Goal: Information Seeking & Learning: Learn about a topic

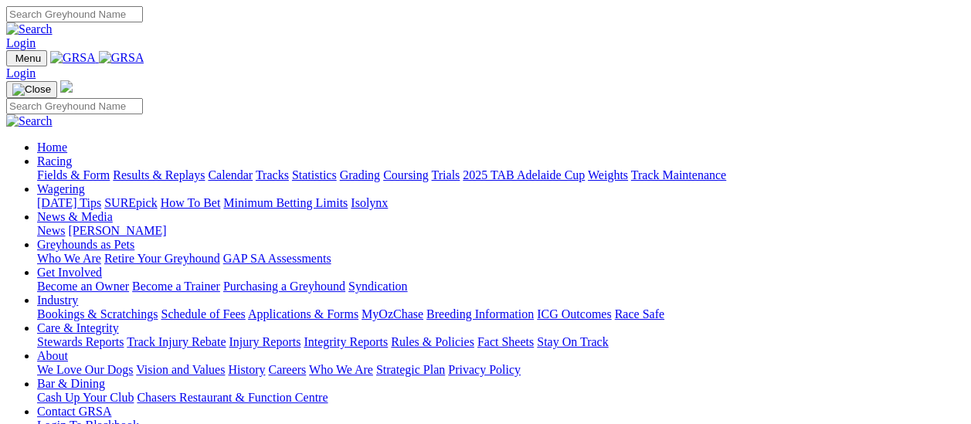
click at [80, 168] on link "Fields & Form" at bounding box center [73, 174] width 73 height 13
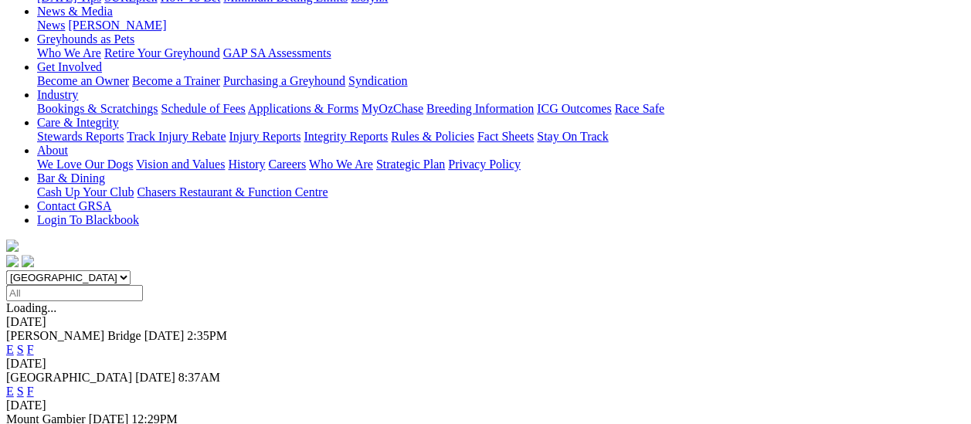
scroll to position [386, 0]
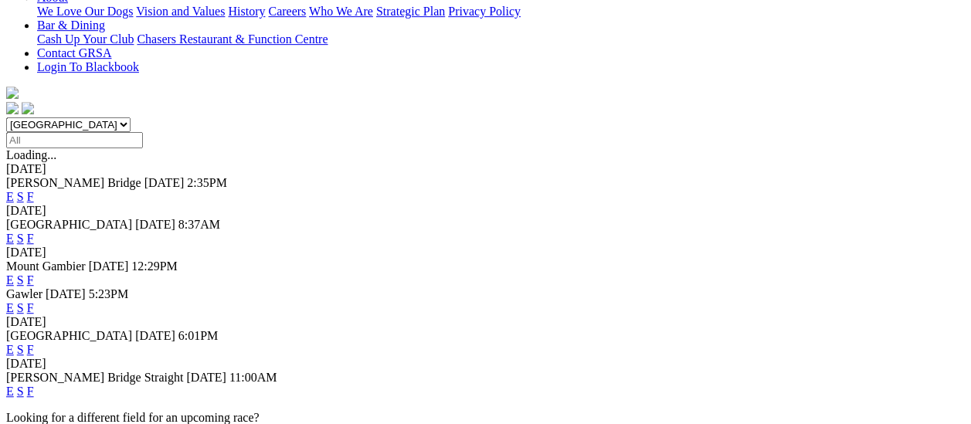
click at [34, 385] on link "F" at bounding box center [30, 391] width 7 height 13
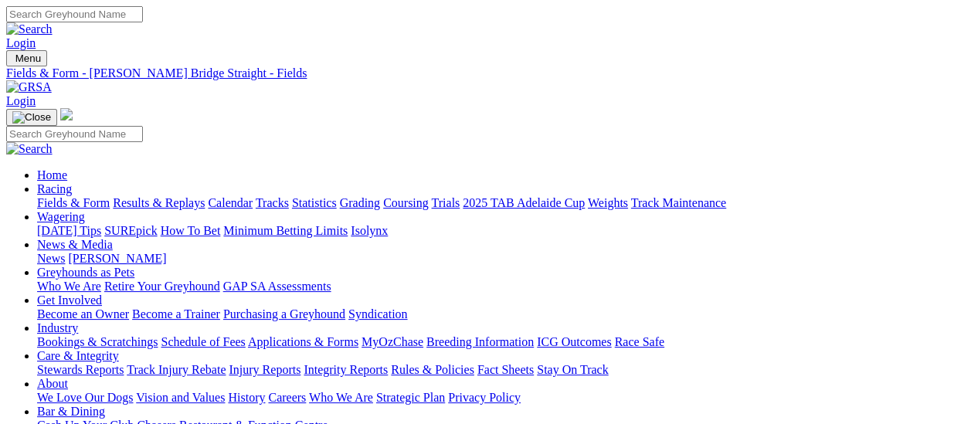
click at [49, 196] on link "Fields & Form" at bounding box center [73, 202] width 73 height 13
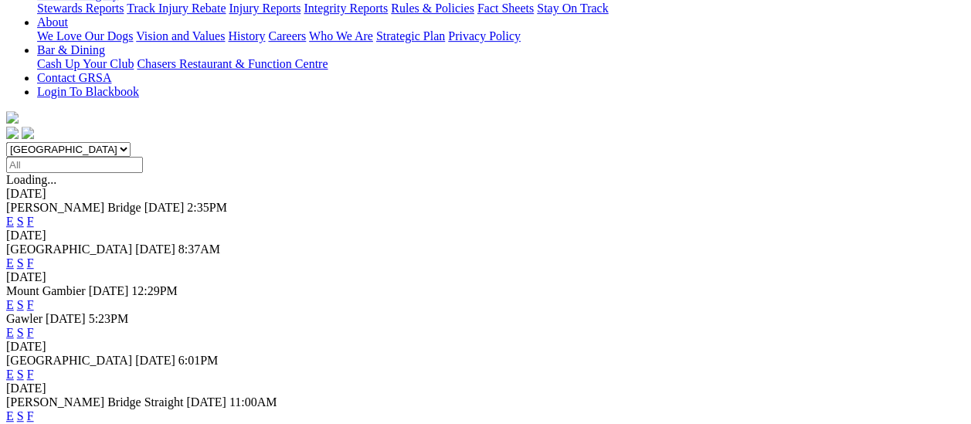
scroll to position [386, 0]
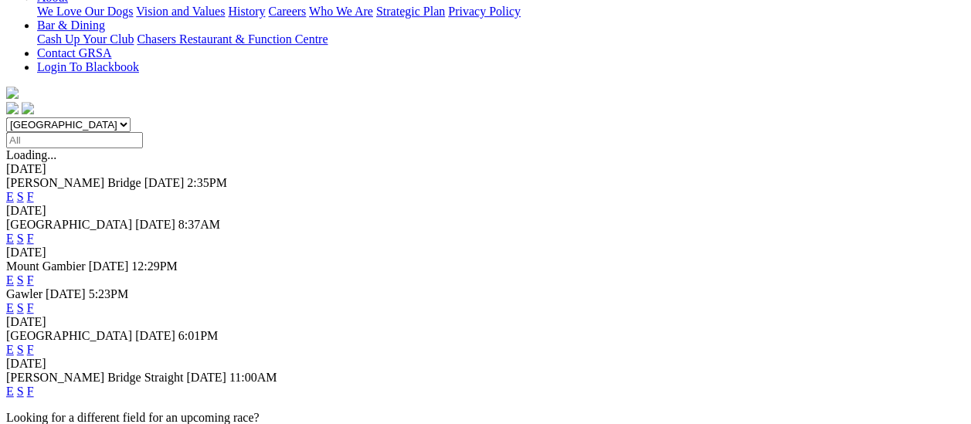
click at [34, 343] on link "F" at bounding box center [30, 349] width 7 height 13
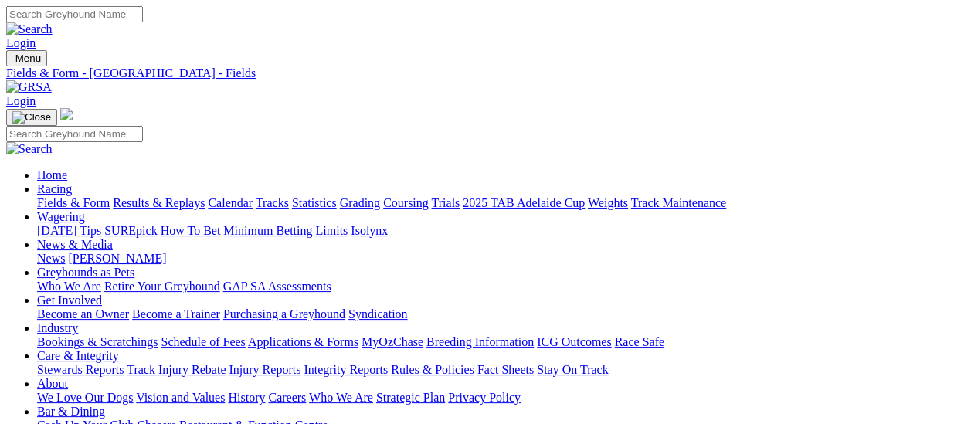
click at [40, 196] on link "Fields & Form" at bounding box center [73, 202] width 73 height 13
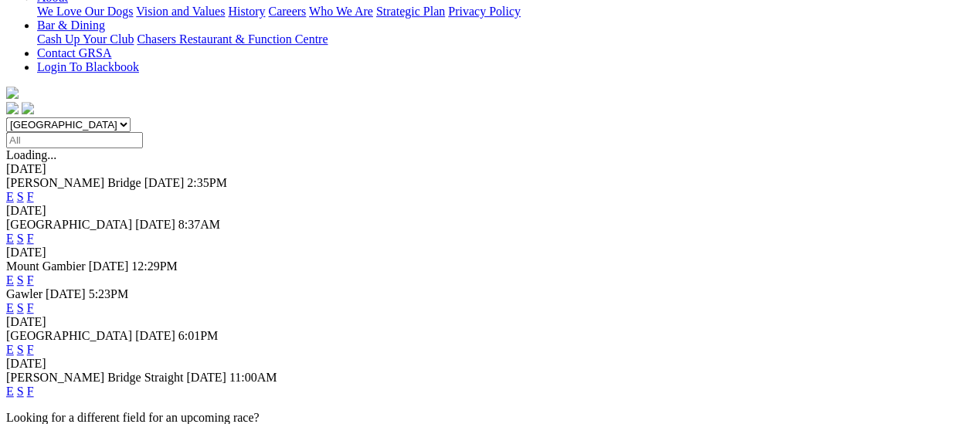
scroll to position [309, 0]
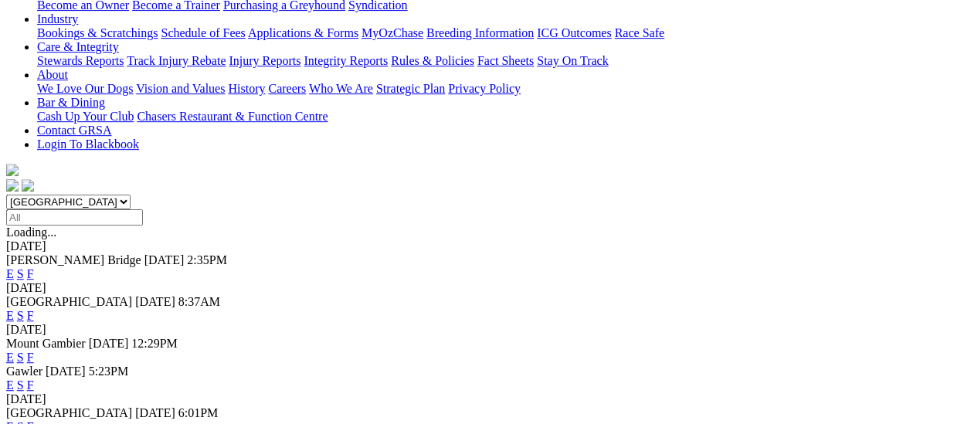
click at [34, 378] on link "F" at bounding box center [30, 384] width 7 height 13
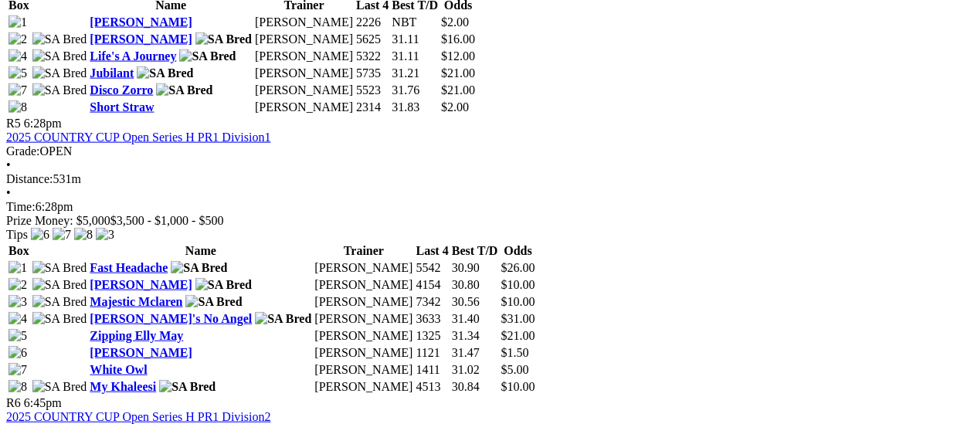
scroll to position [1776, 0]
